Goal: Task Accomplishment & Management: Use online tool/utility

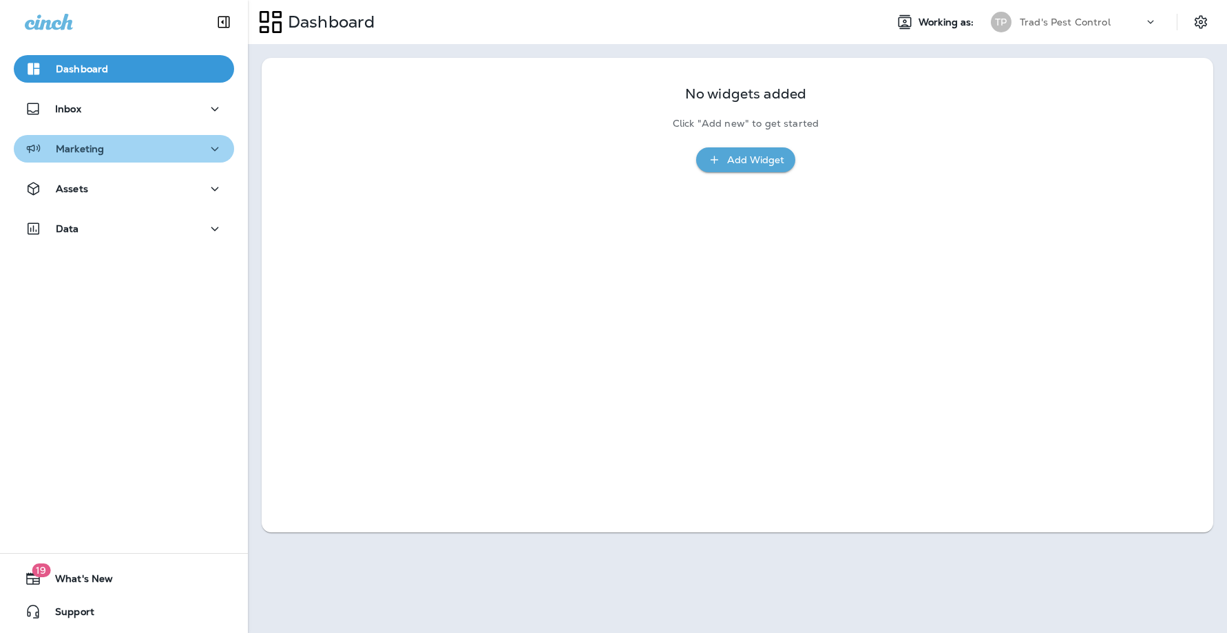
click at [207, 140] on icon "button" at bounding box center [215, 148] width 17 height 17
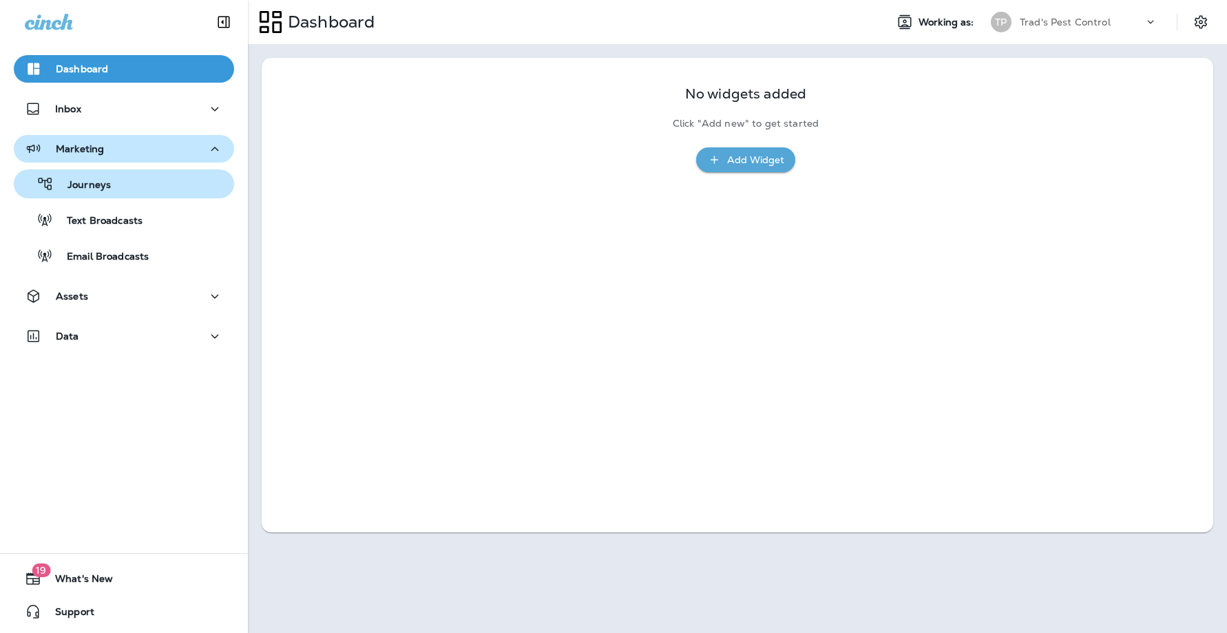
click at [136, 178] on div "Journeys" at bounding box center [123, 183] width 209 height 21
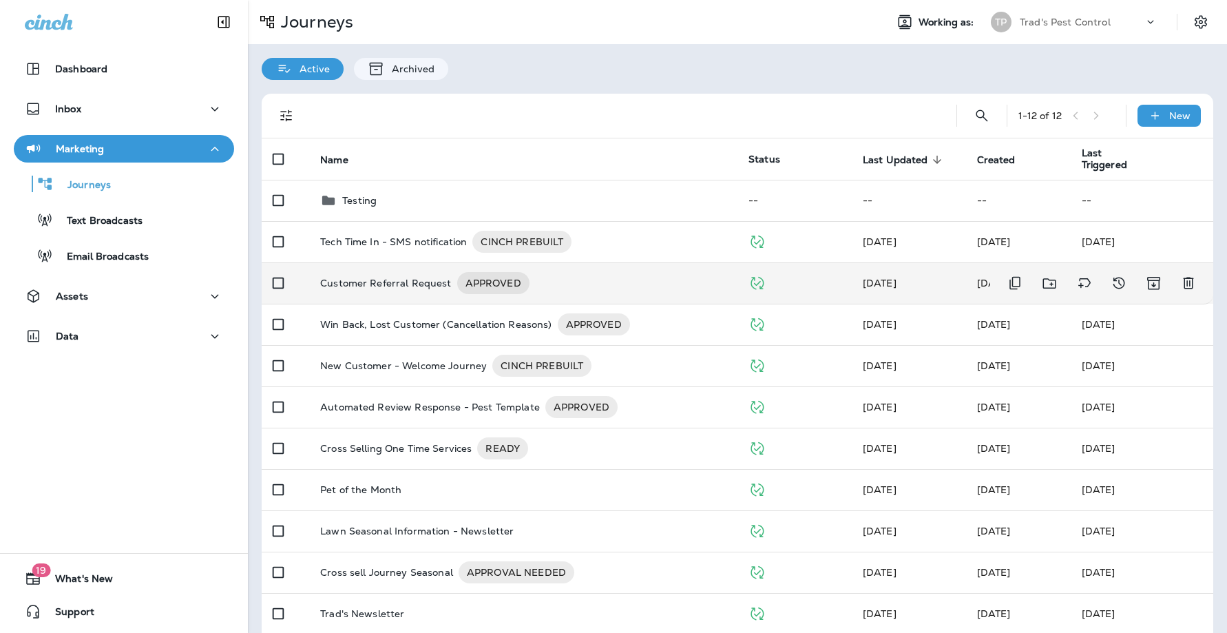
click at [396, 284] on p "Customer Referral Request" at bounding box center [385, 283] width 131 height 22
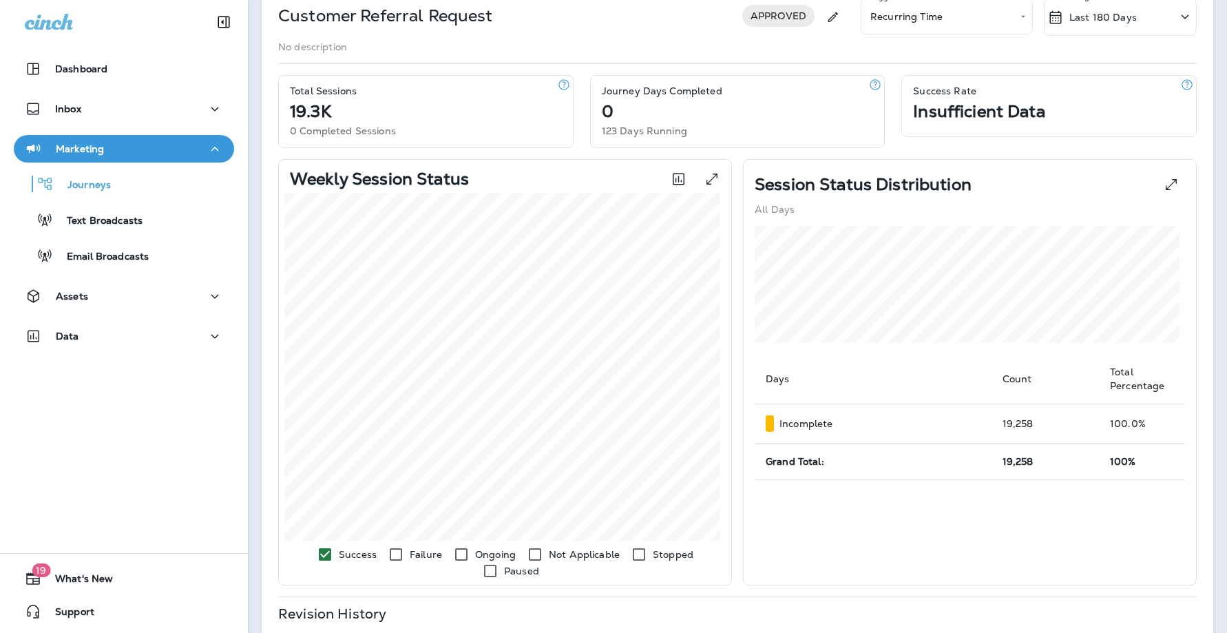
scroll to position [111, 0]
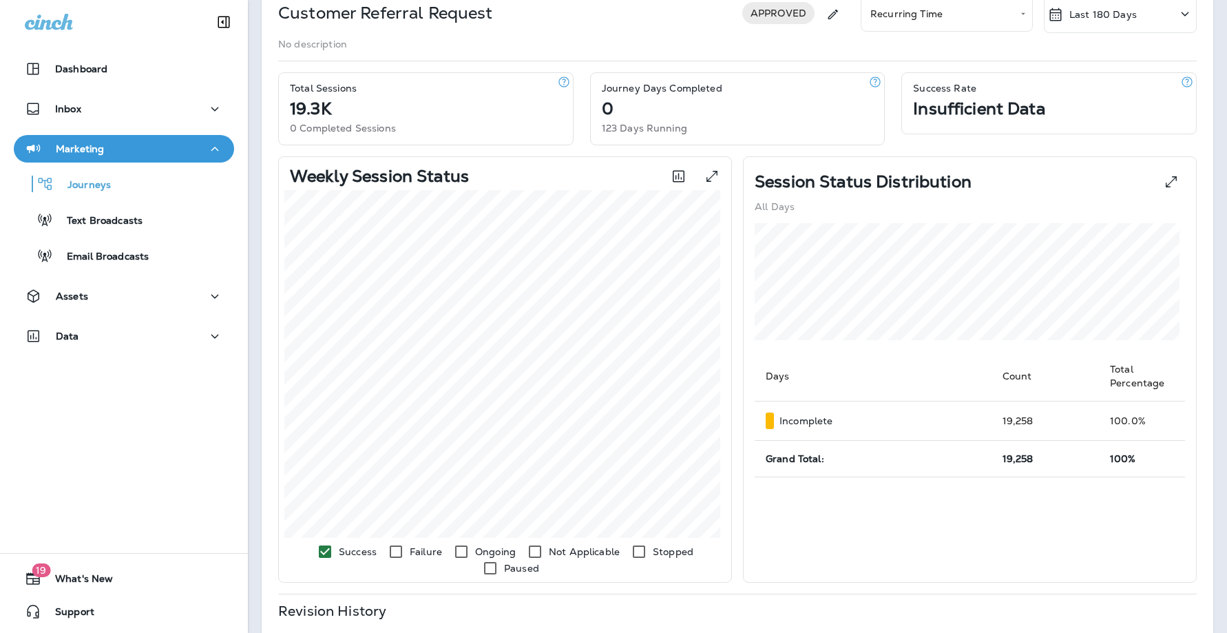
click at [256, 520] on div "**********" at bounding box center [737, 491] width 979 height 1044
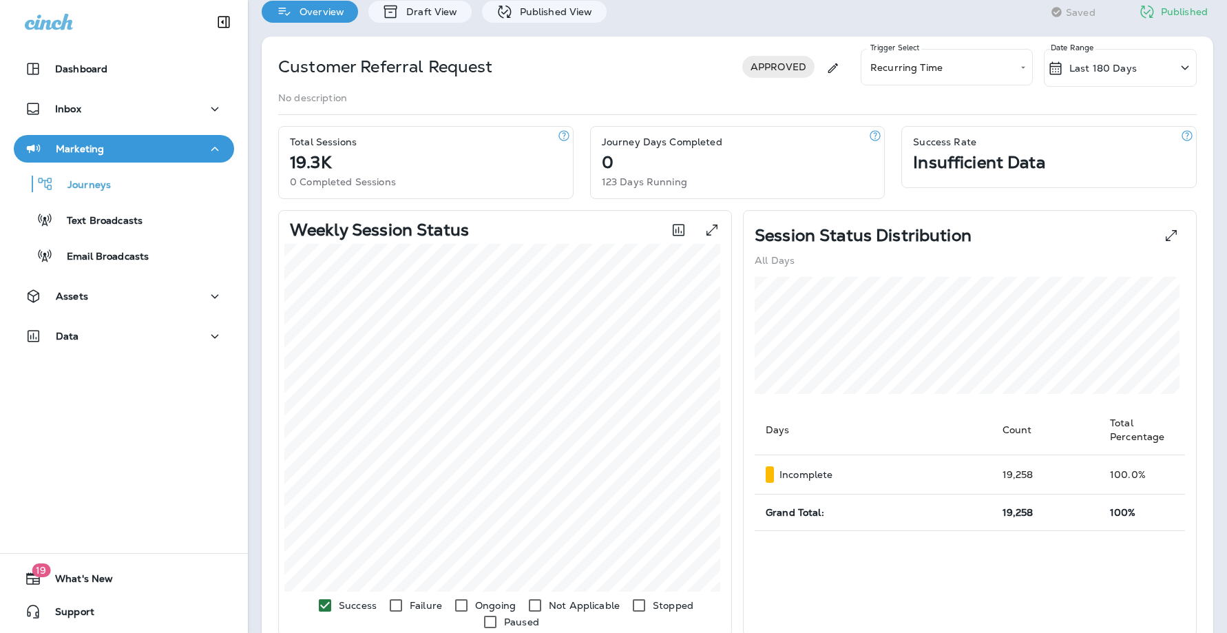
scroll to position [0, 0]
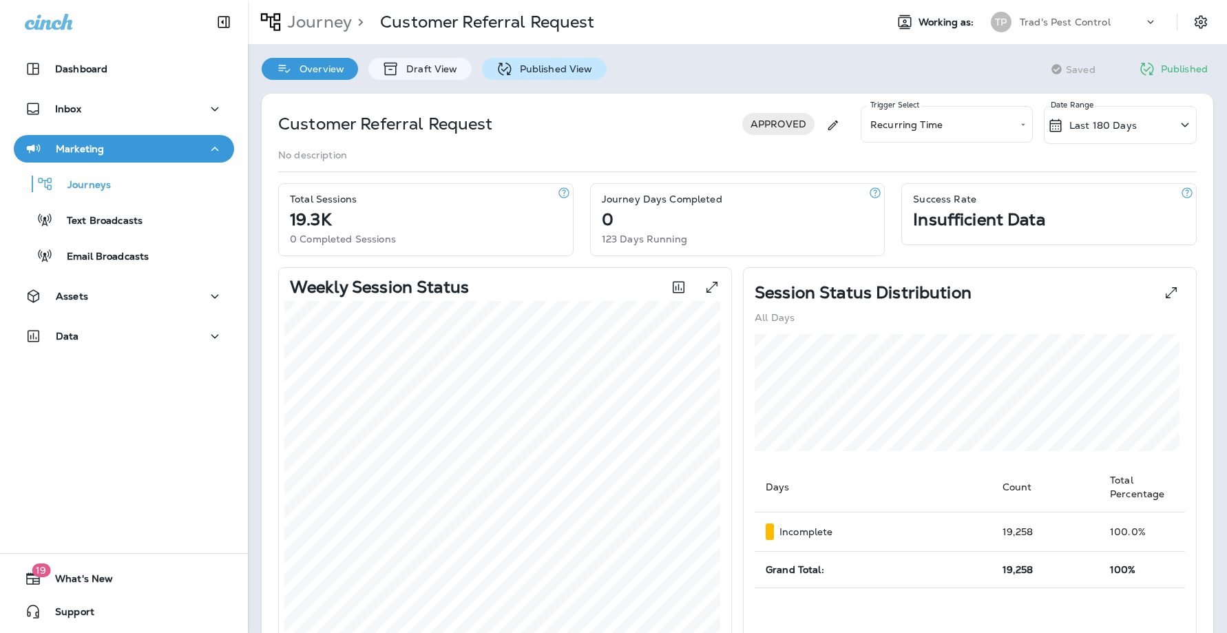
click at [536, 69] on p "Published View" at bounding box center [553, 68] width 80 height 11
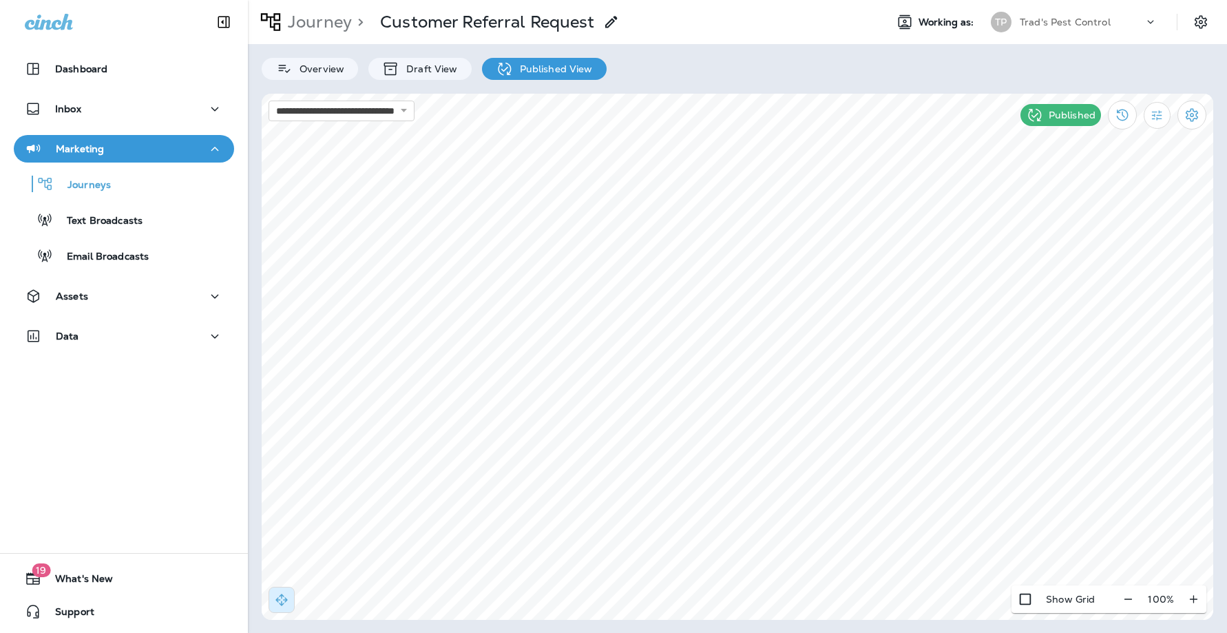
click at [1184, 72] on div "Overview Draft View Published View" at bounding box center [737, 62] width 979 height 36
select select "*"
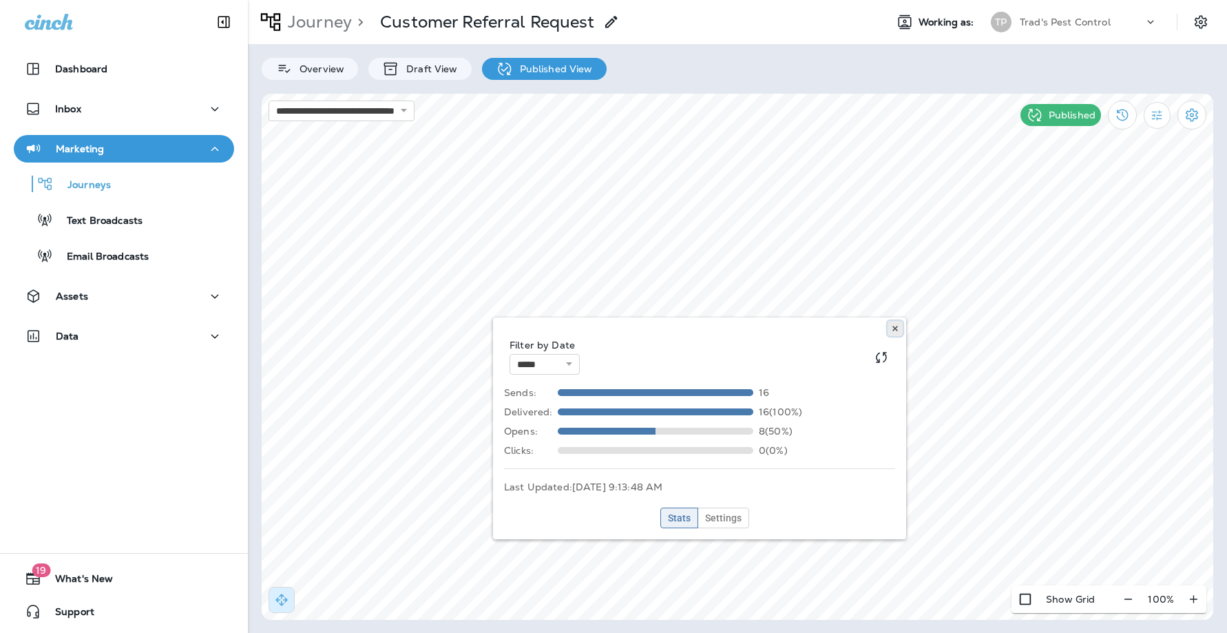
click at [894, 326] on icon at bounding box center [895, 328] width 8 height 8
